Goal: Task Accomplishment & Management: Manage account settings

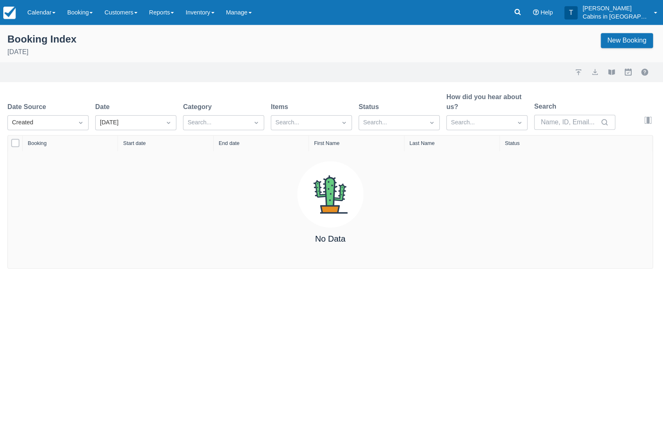
scroll to position [0, 2]
click at [82, 19] on link "Booking" at bounding box center [82, 12] width 37 height 25
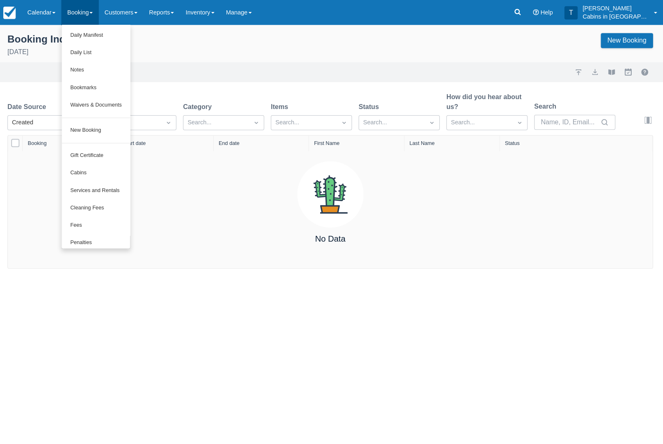
click at [116, 130] on link "New Booking" at bounding box center [98, 129] width 68 height 17
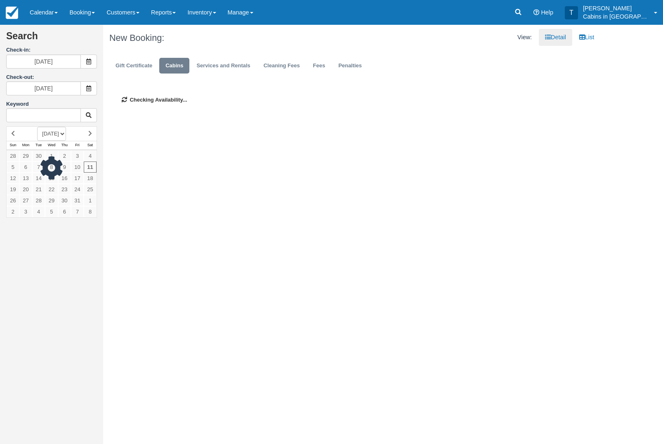
scroll to position [0, 2]
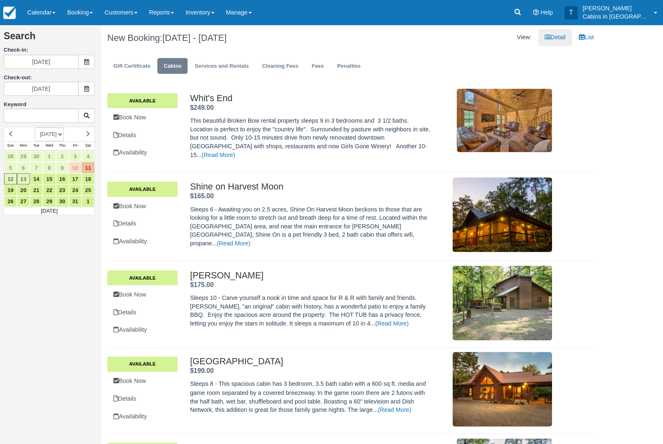
click at [87, 64] on icon at bounding box center [89, 62] width 6 height 6
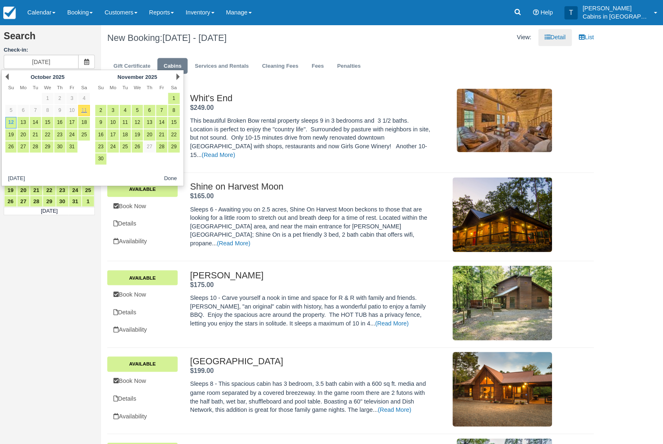
click at [520, 15] on icon at bounding box center [518, 12] width 8 height 8
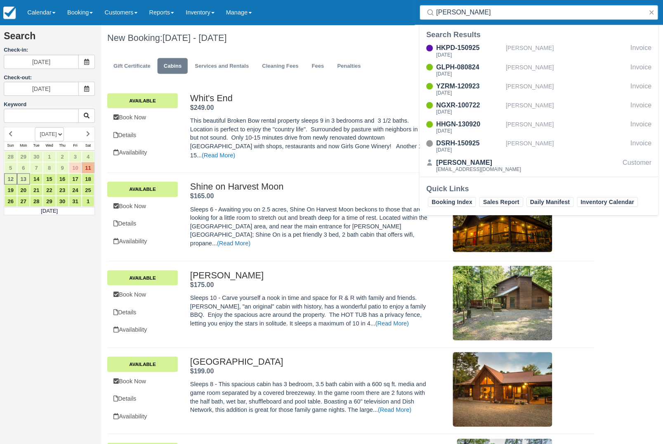
type input "Vasas"
click at [549, 45] on div "[PERSON_NAME]" at bounding box center [566, 51] width 121 height 16
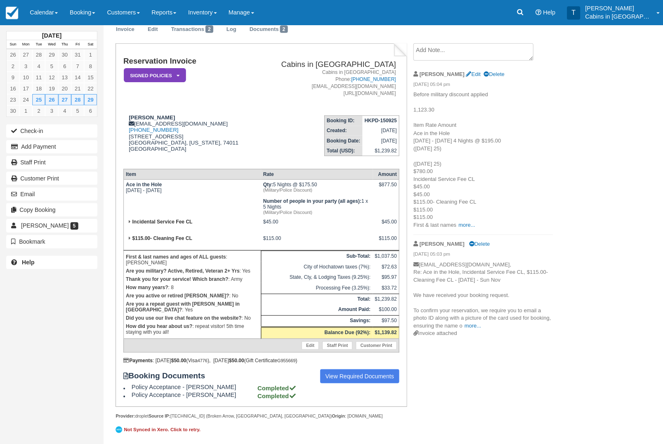
scroll to position [47, 0]
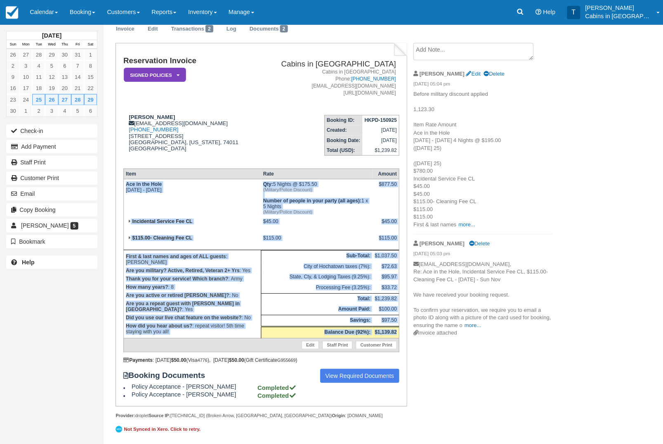
click at [459, 46] on textarea at bounding box center [472, 51] width 120 height 17
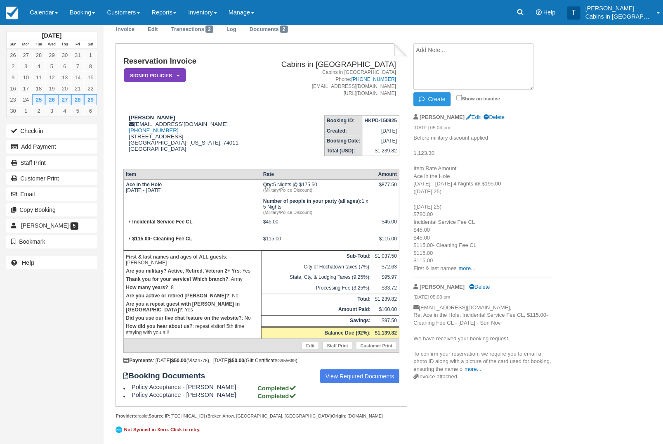
paste textarea "Ace in the Hole Tue Nov 25 2025 - Sun Nov 30 2025 Qty: 5 Nights @ $175.50 (Mili…"
click at [508, 70] on textarea "Ace in the Hole Tue Nov 25 2025 - Sun Nov 30 2025 Qty: 5 Nights @ $175.50 (Mili…" at bounding box center [472, 66] width 120 height 46
type textarea "Ace in the Hole Tue Nov 25 2025 - Sun Nov 30 2025 Qty: 5 Nights @ $175.50 (Mili…"
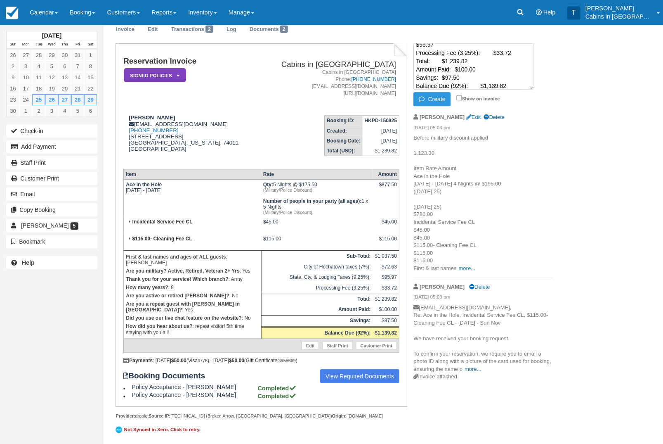
click at [436, 92] on button "Create" at bounding box center [430, 99] width 37 height 14
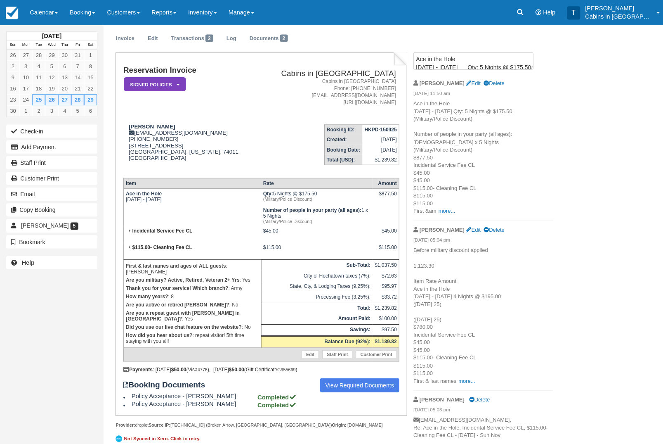
scroll to position [9, 0]
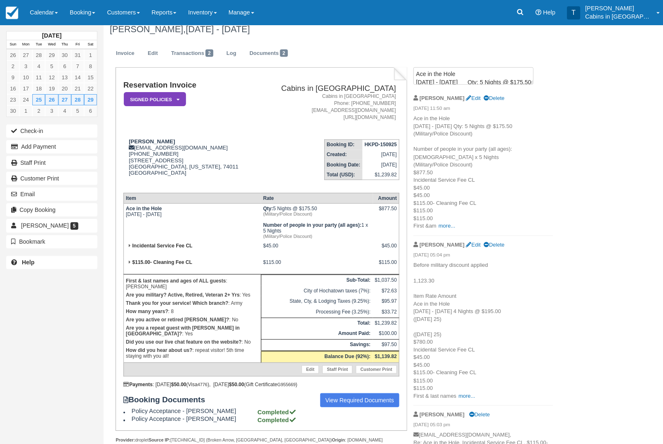
click at [145, 61] on link "Edit" at bounding box center [152, 53] width 22 height 16
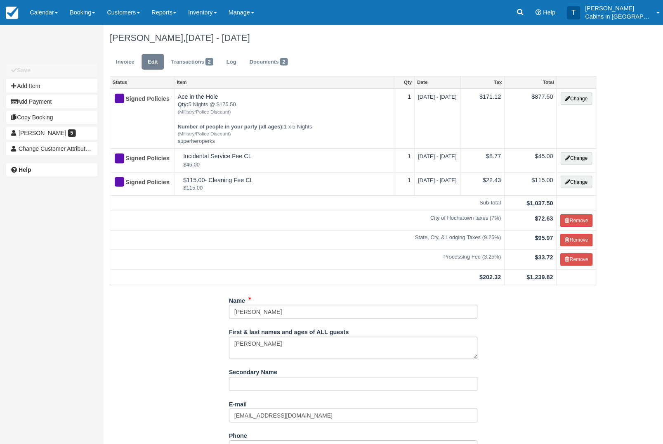
click at [579, 100] on button "Change" at bounding box center [574, 98] width 31 height 12
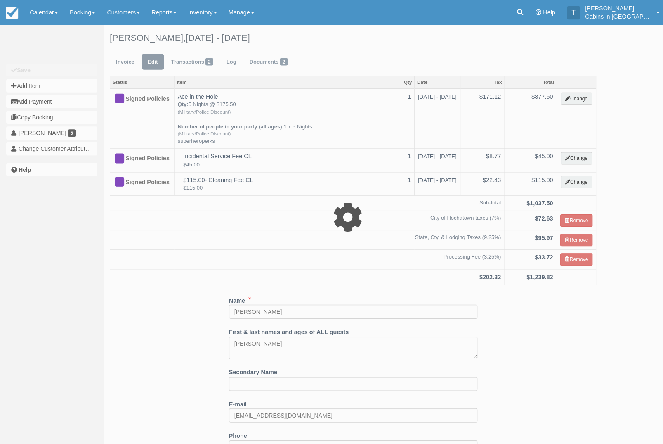
select select "1"
type input "877.50"
type input "superheroperks"
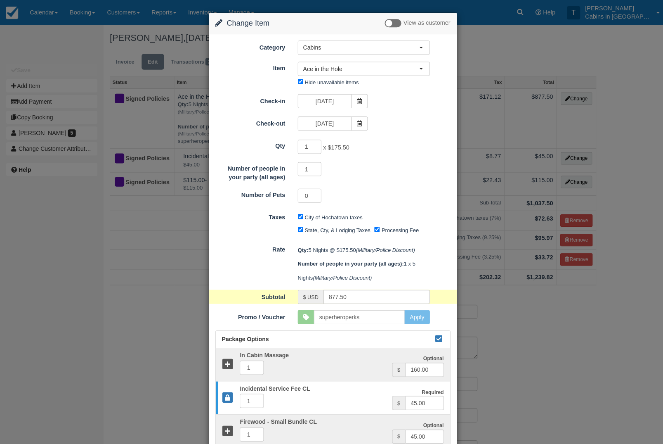
click at [420, 70] on button "Ace in the Hole" at bounding box center [363, 68] width 132 height 14
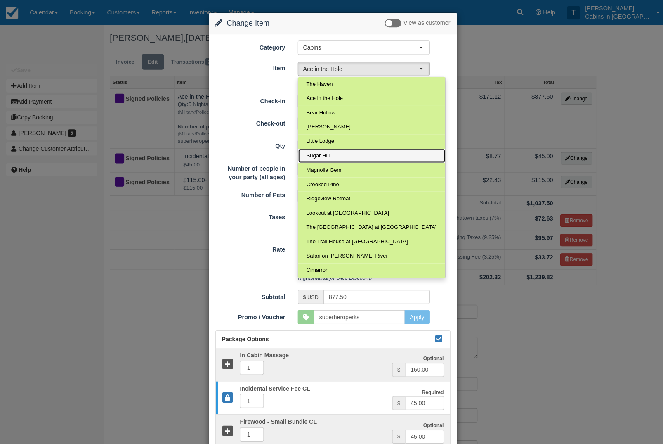
click at [340, 156] on link "Sugar Hill" at bounding box center [370, 155] width 147 height 14
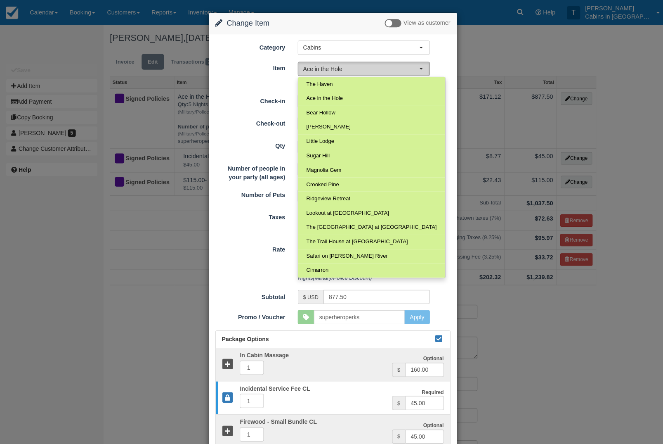
select select "197"
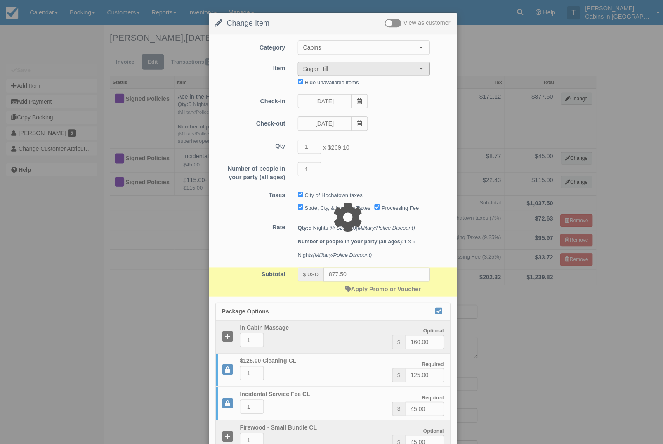
type input "1345.50"
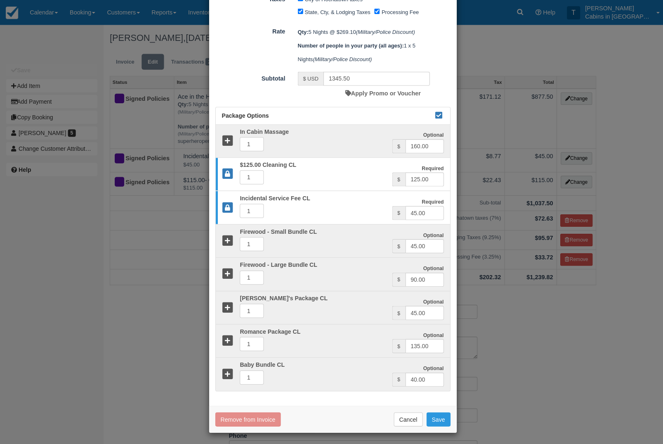
scroll to position [215, 0]
click at [440, 416] on button "Save" at bounding box center [437, 418] width 24 height 14
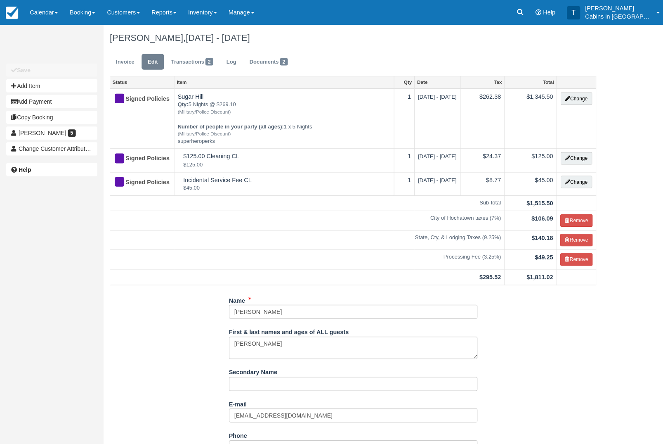
click at [131, 64] on link "Invoice" at bounding box center [124, 62] width 31 height 16
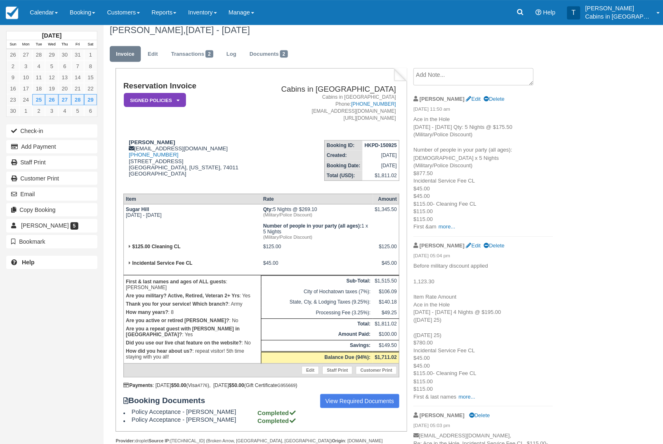
scroll to position [10, 0]
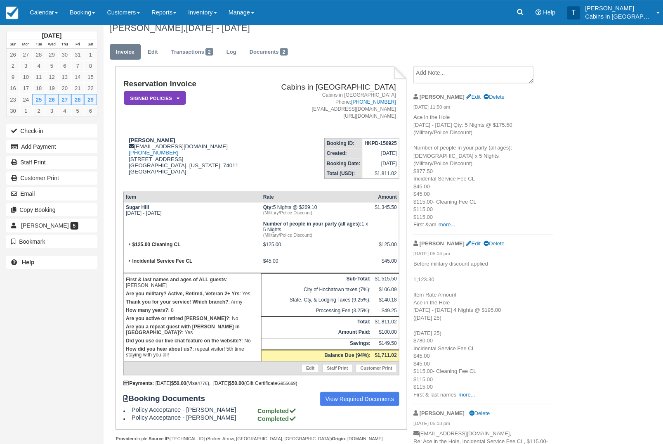
click at [450, 227] on link "more..." at bounding box center [445, 223] width 17 height 6
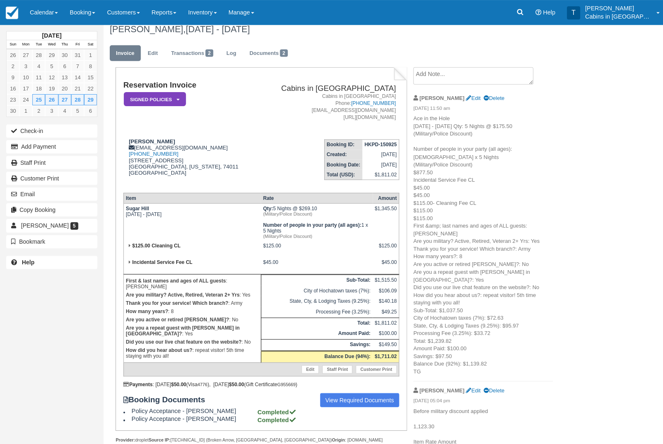
scroll to position [8, 0]
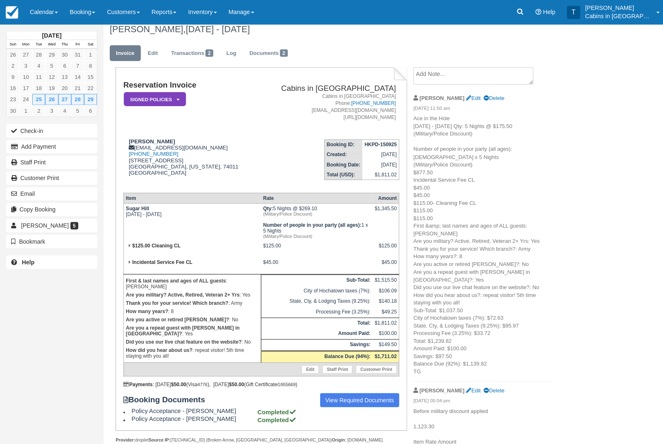
click at [284, 57] on link "Documents 2" at bounding box center [267, 53] width 50 height 16
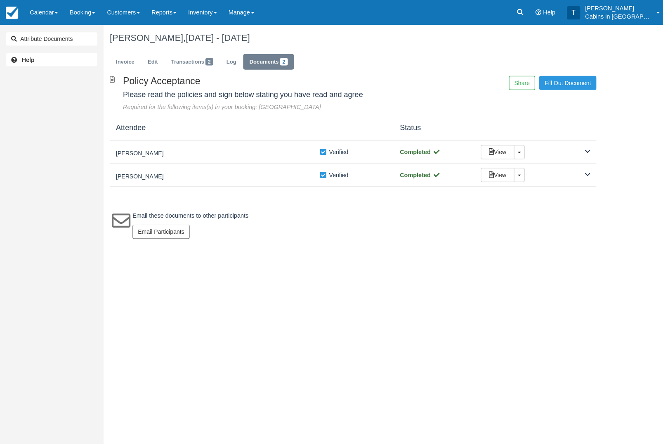
click at [128, 66] on link "Invoice" at bounding box center [124, 62] width 31 height 16
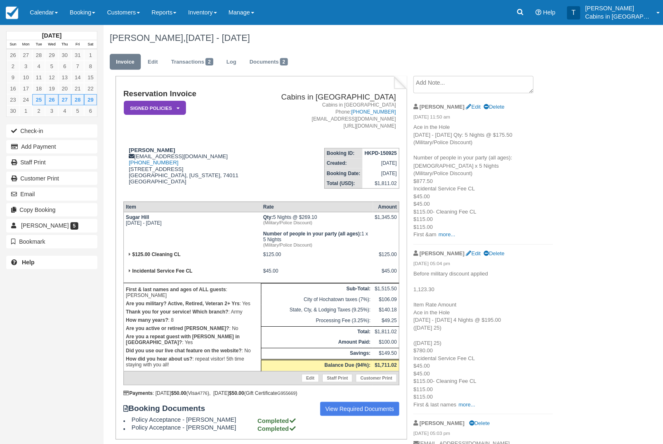
click at [173, 105] on em "Signed Policies" at bounding box center [154, 107] width 62 height 14
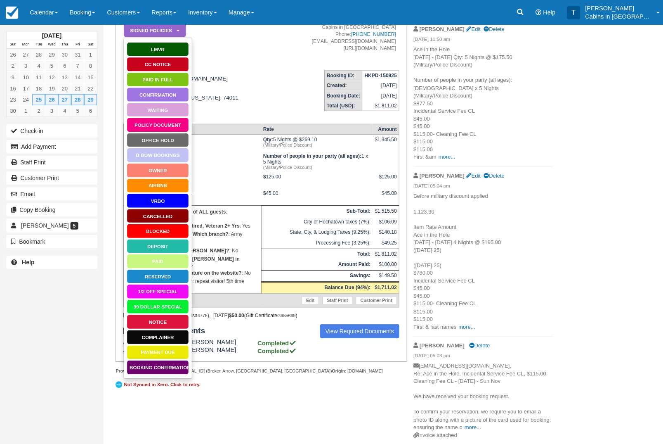
scroll to position [93, 0]
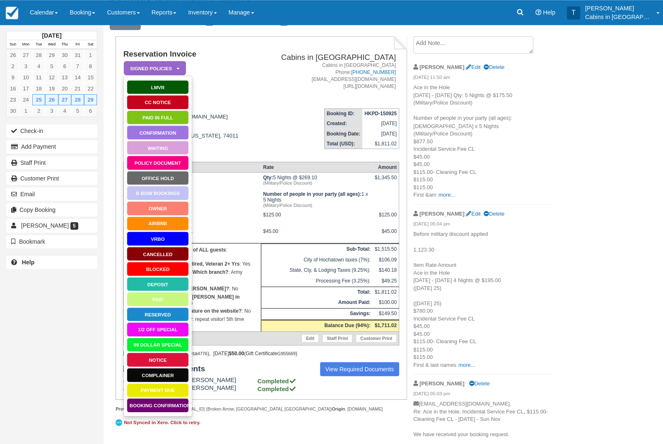
click at [185, 64] on em "Signed Policies" at bounding box center [154, 68] width 62 height 14
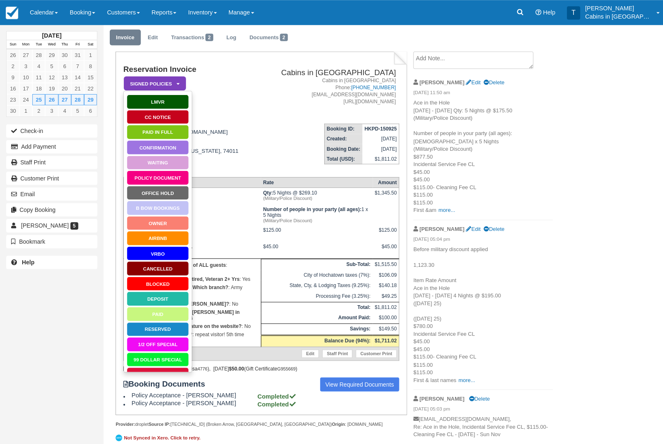
scroll to position [28, 0]
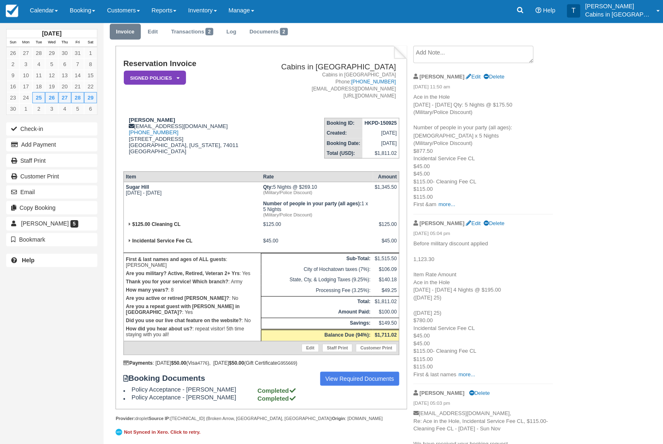
click at [161, 78] on em "Signed Policies" at bounding box center [154, 79] width 62 height 14
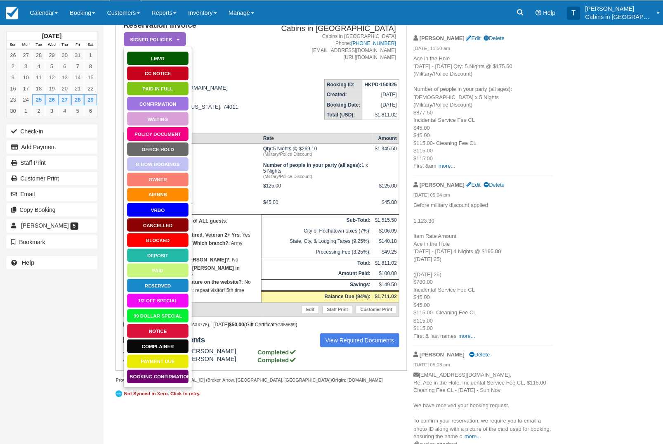
scroll to position [72, 0]
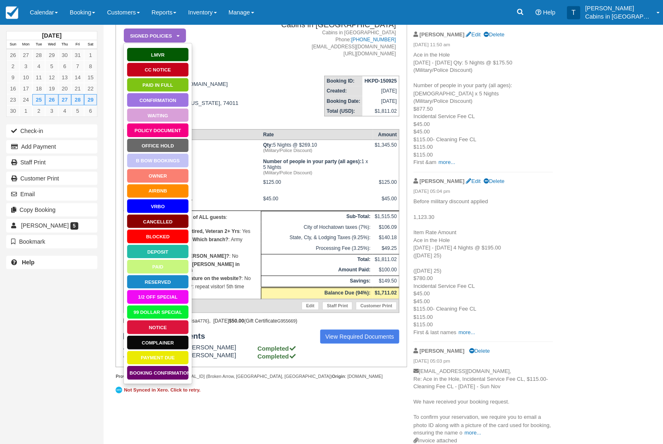
click at [171, 372] on link "Booking Confirmation" at bounding box center [157, 371] width 62 height 14
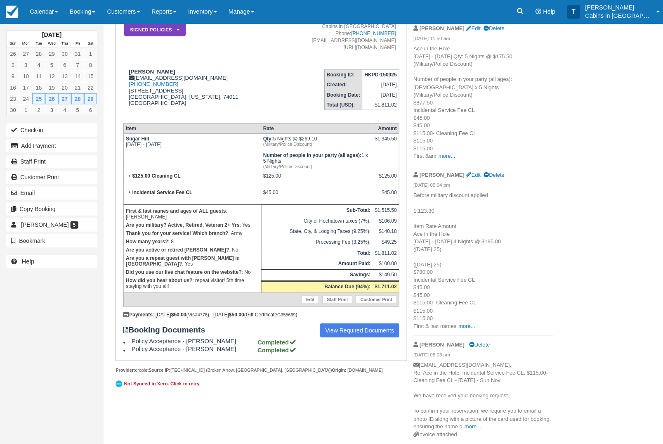
scroll to position [102, 0]
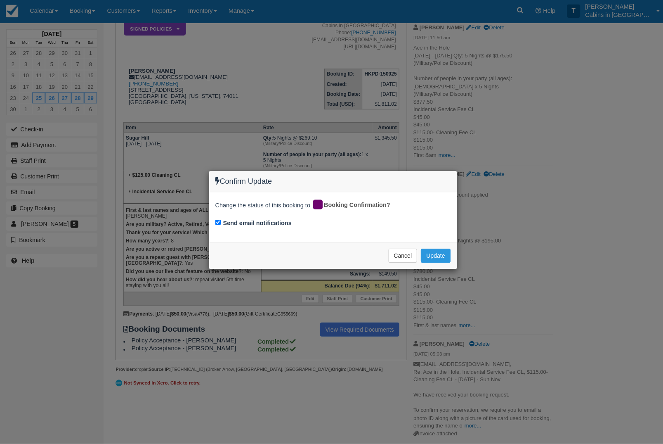
click at [436, 256] on button "Update" at bounding box center [433, 256] width 29 height 14
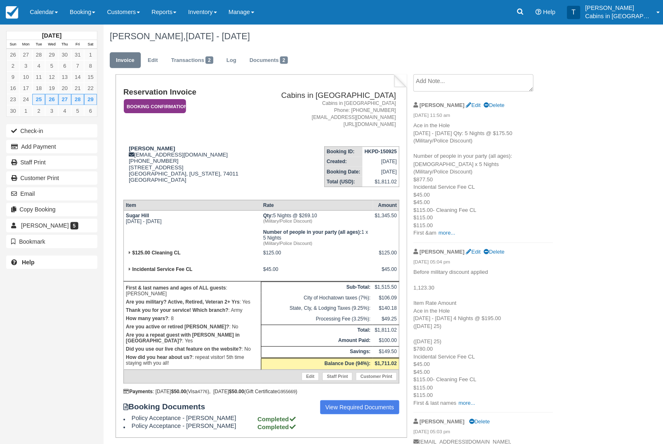
scroll to position [0, 0]
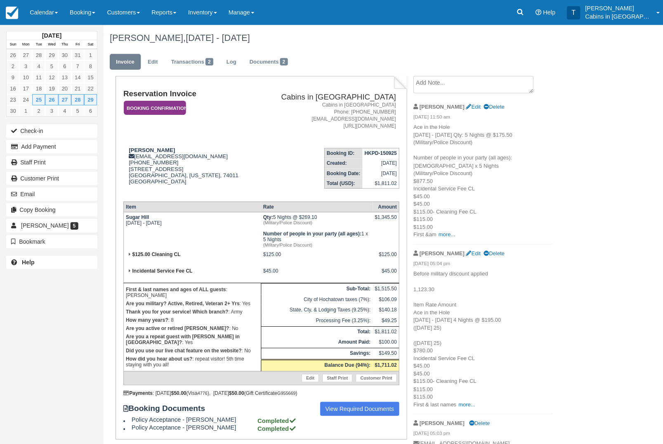
click at [450, 85] on textarea at bounding box center [472, 84] width 120 height 17
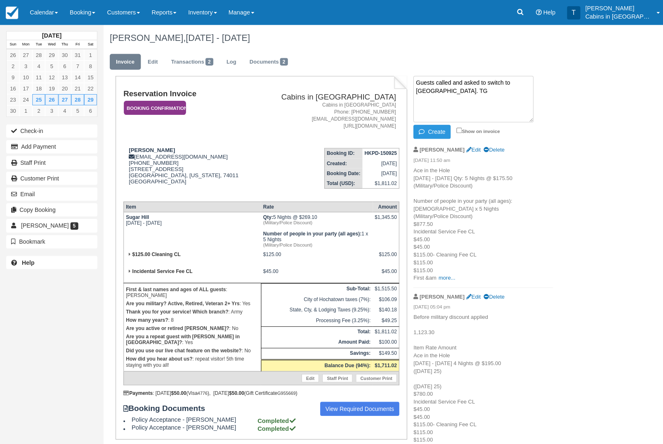
type textarea "Guests called and asked to switch to [GEOGRAPHIC_DATA]. TG"
click at [435, 133] on button "Create" at bounding box center [430, 131] width 37 height 14
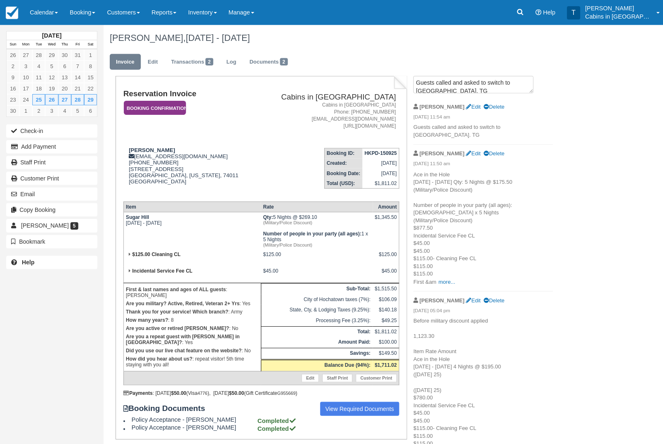
click at [173, 108] on em "Booking Confirmation" at bounding box center [154, 107] width 62 height 14
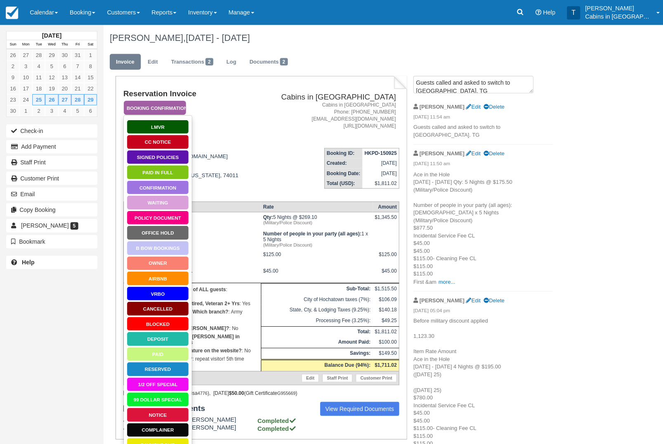
click at [169, 157] on link "Signed Policies" at bounding box center [157, 156] width 62 height 14
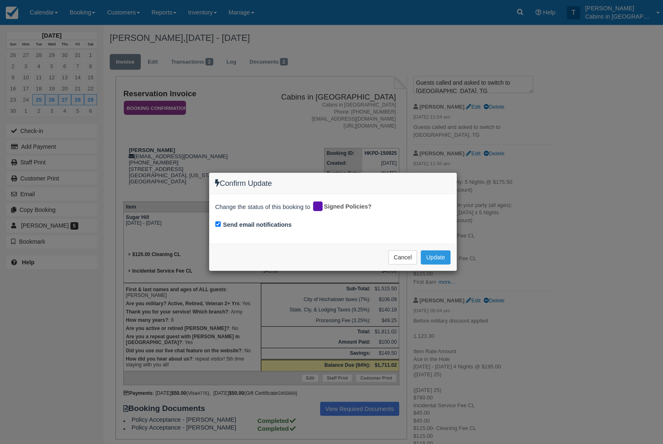
click at [220, 221] on input "Send email notifications" at bounding box center [217, 222] width 5 height 5
checkbox input "false"
click at [433, 257] on button "Update" at bounding box center [433, 256] width 29 height 14
